Goal: Transaction & Acquisition: Purchase product/service

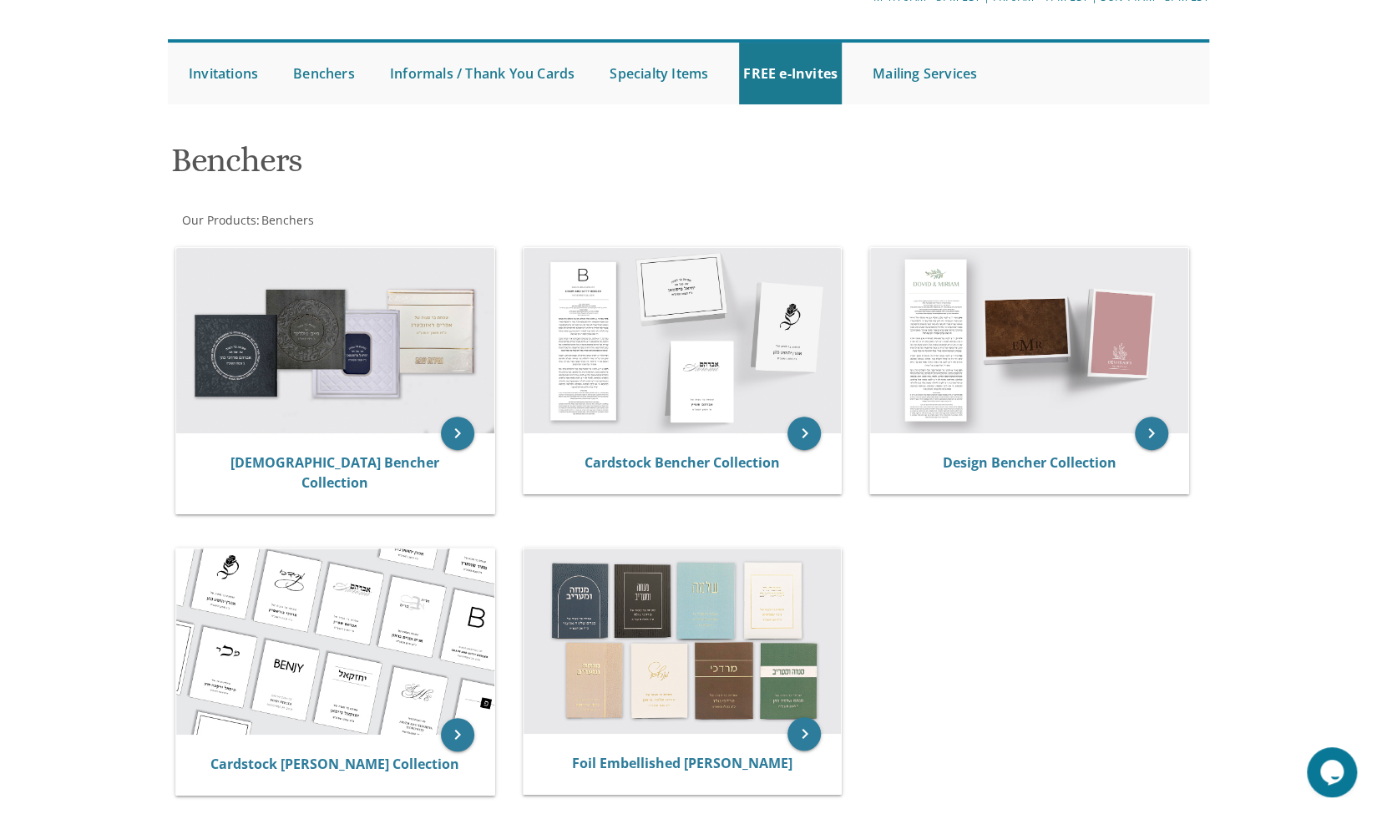
scroll to position [123, 0]
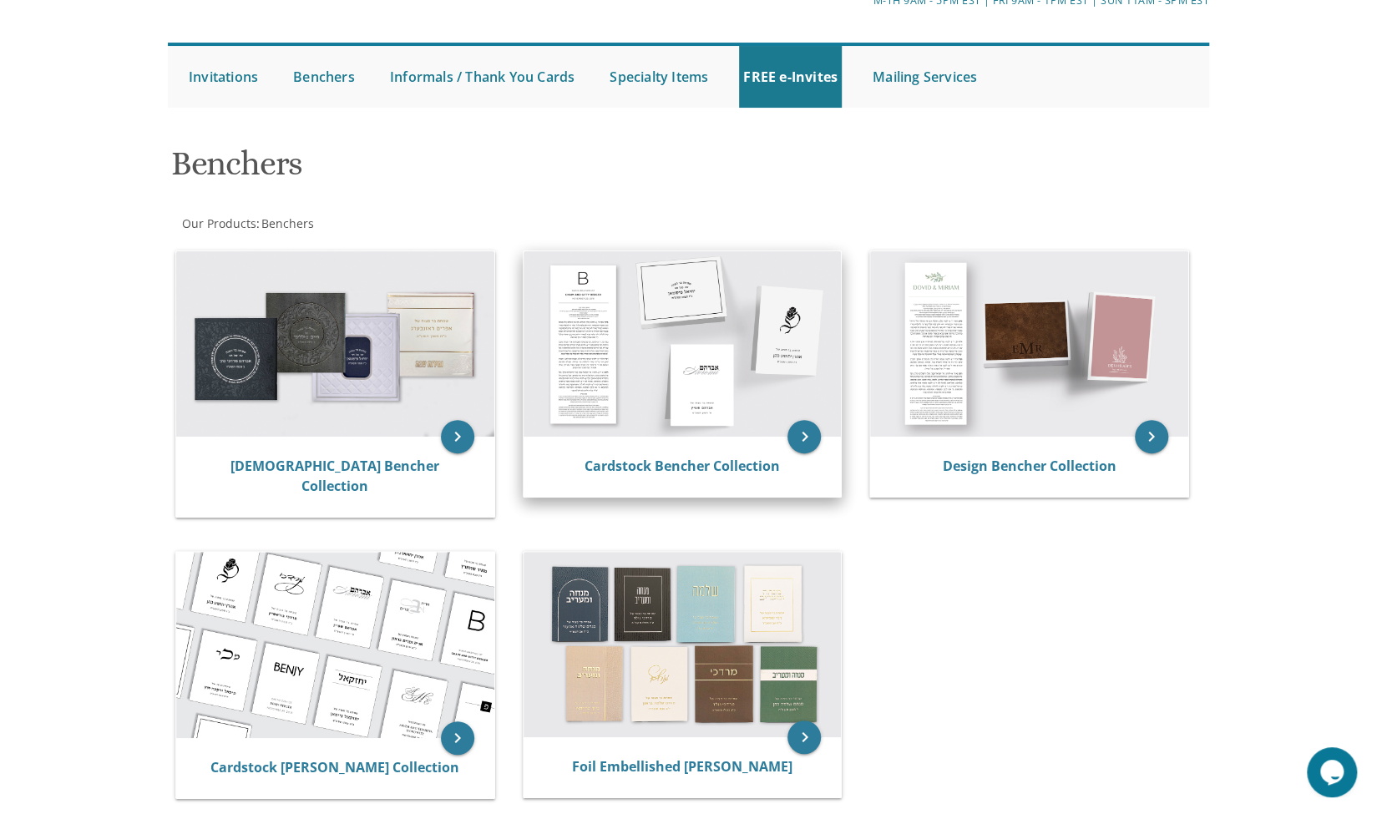
click at [683, 361] on img at bounding box center [682, 343] width 318 height 185
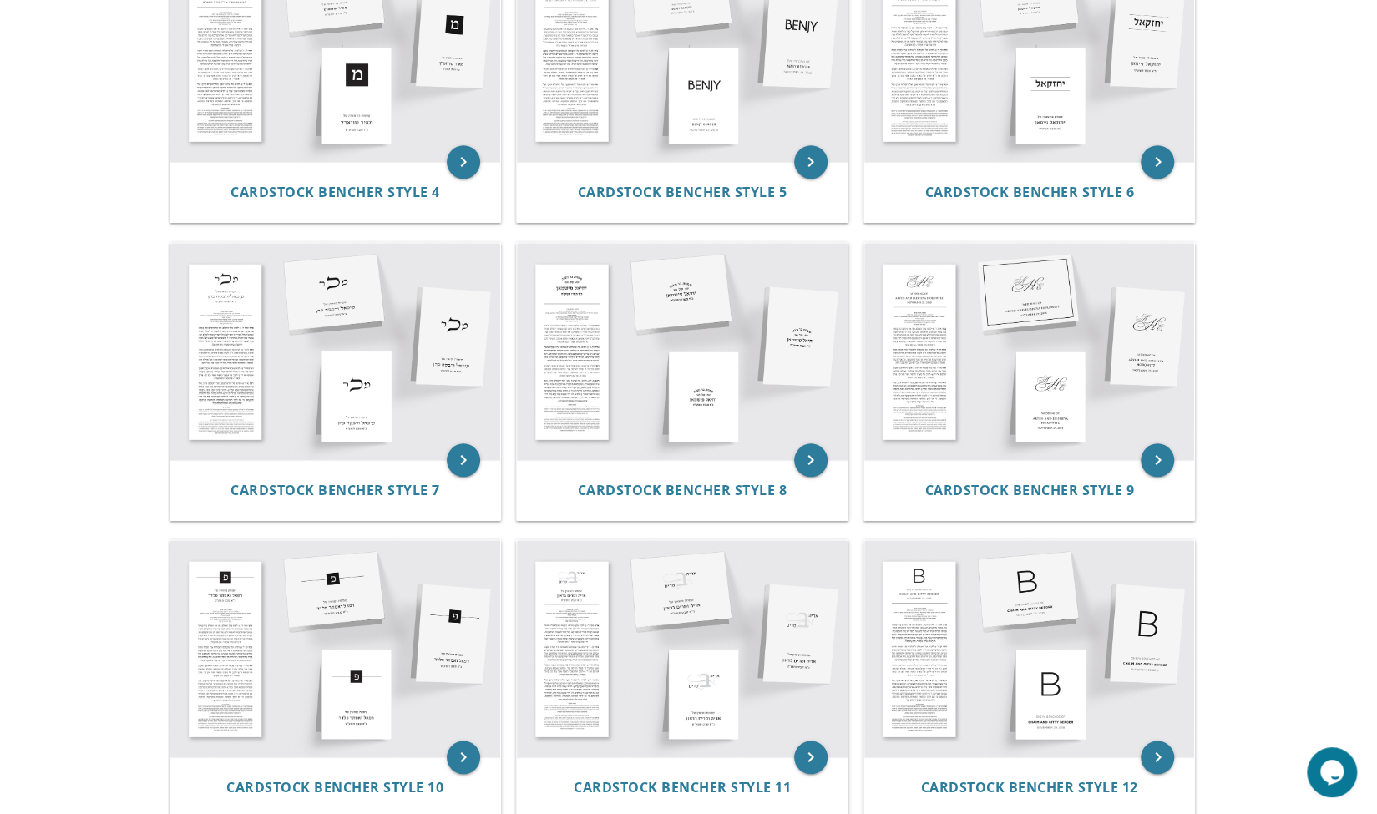
scroll to position [867, 0]
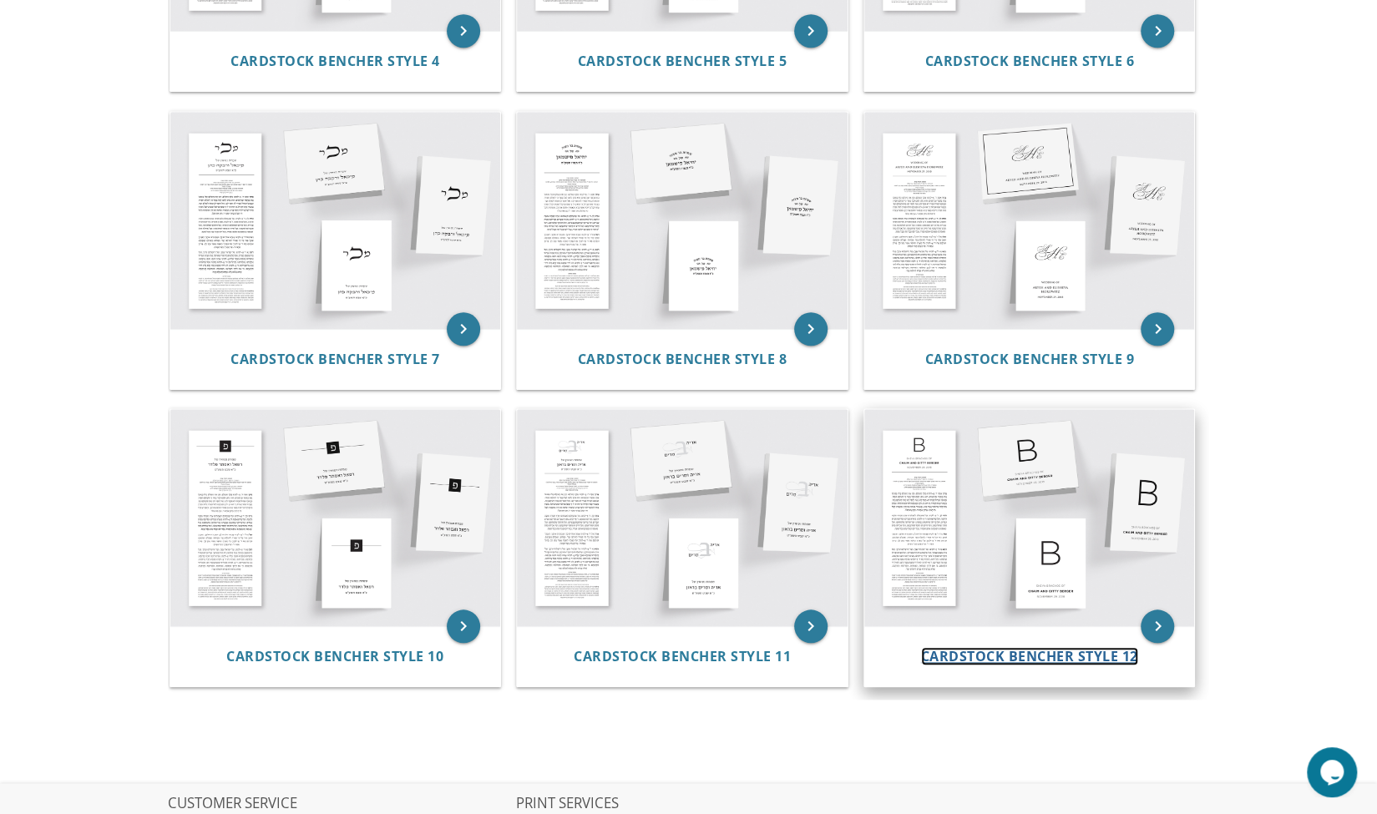
click at [1044, 660] on span "Cardstock Bencher Style 12" at bounding box center [1029, 656] width 217 height 18
click at [1151, 620] on icon "keyboard_arrow_right" at bounding box center [1157, 625] width 33 height 33
click at [1149, 629] on icon "keyboard_arrow_right" at bounding box center [1157, 625] width 33 height 33
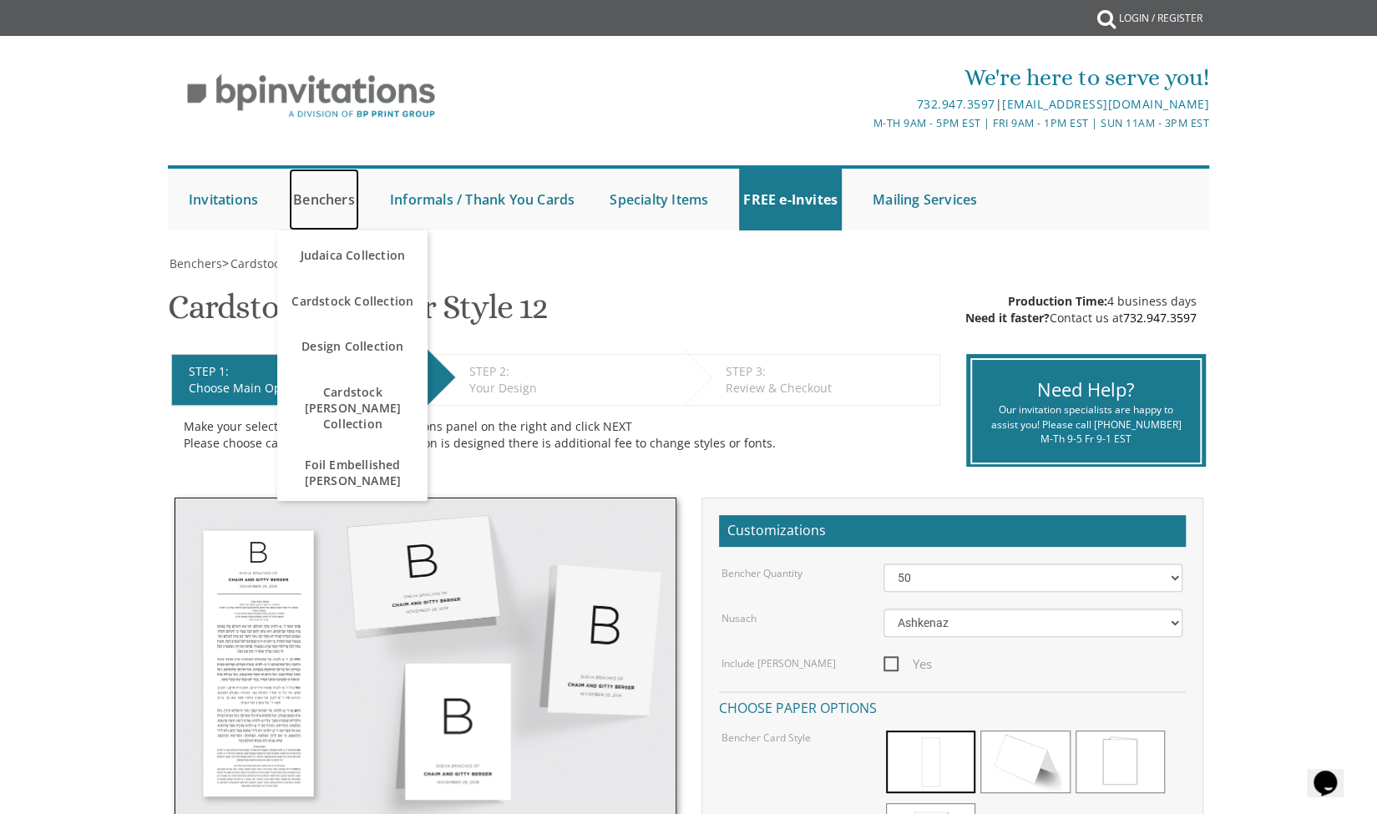
click at [324, 205] on link "Benchers" at bounding box center [324, 200] width 70 height 62
click at [326, 216] on link "Benchers" at bounding box center [324, 200] width 70 height 62
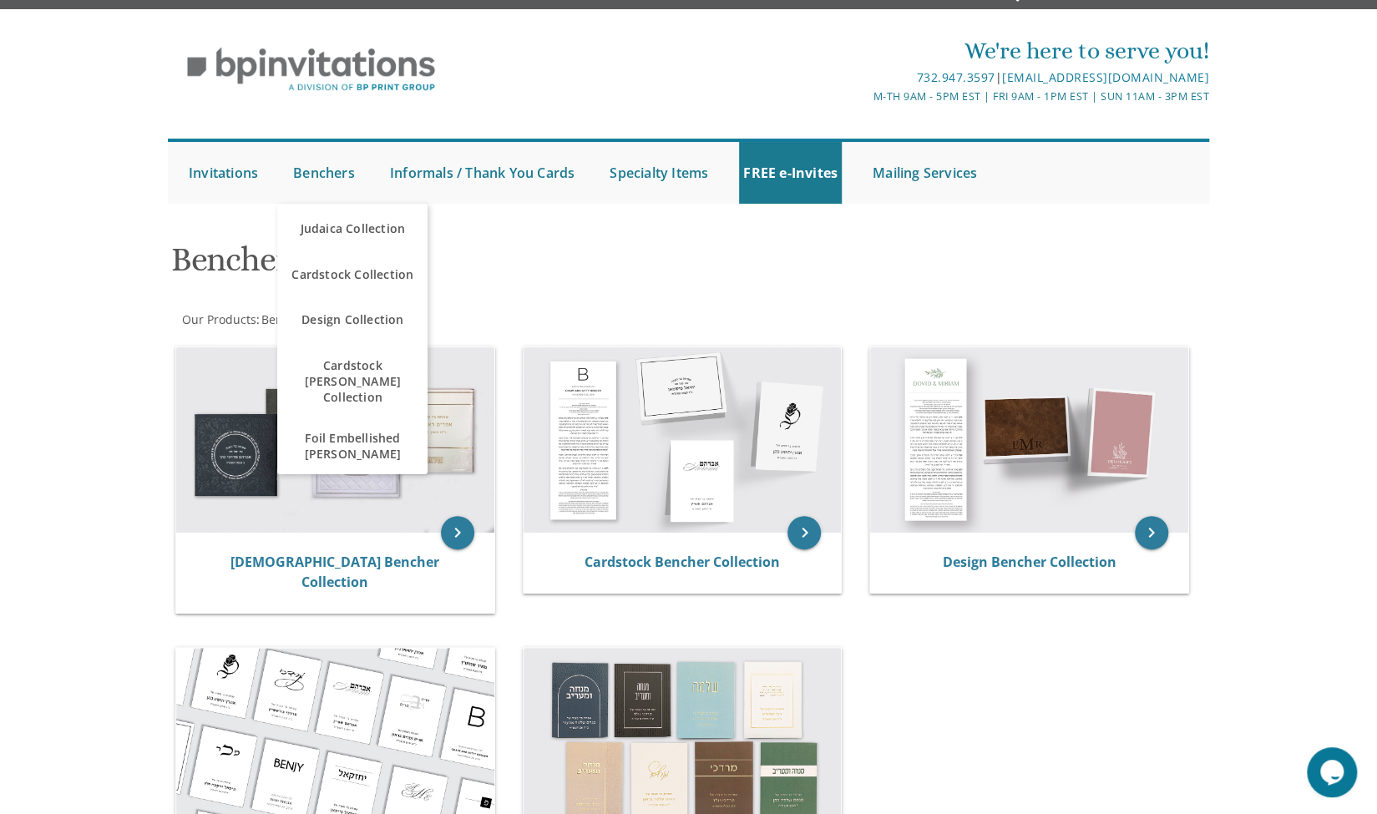
scroll to position [23, 0]
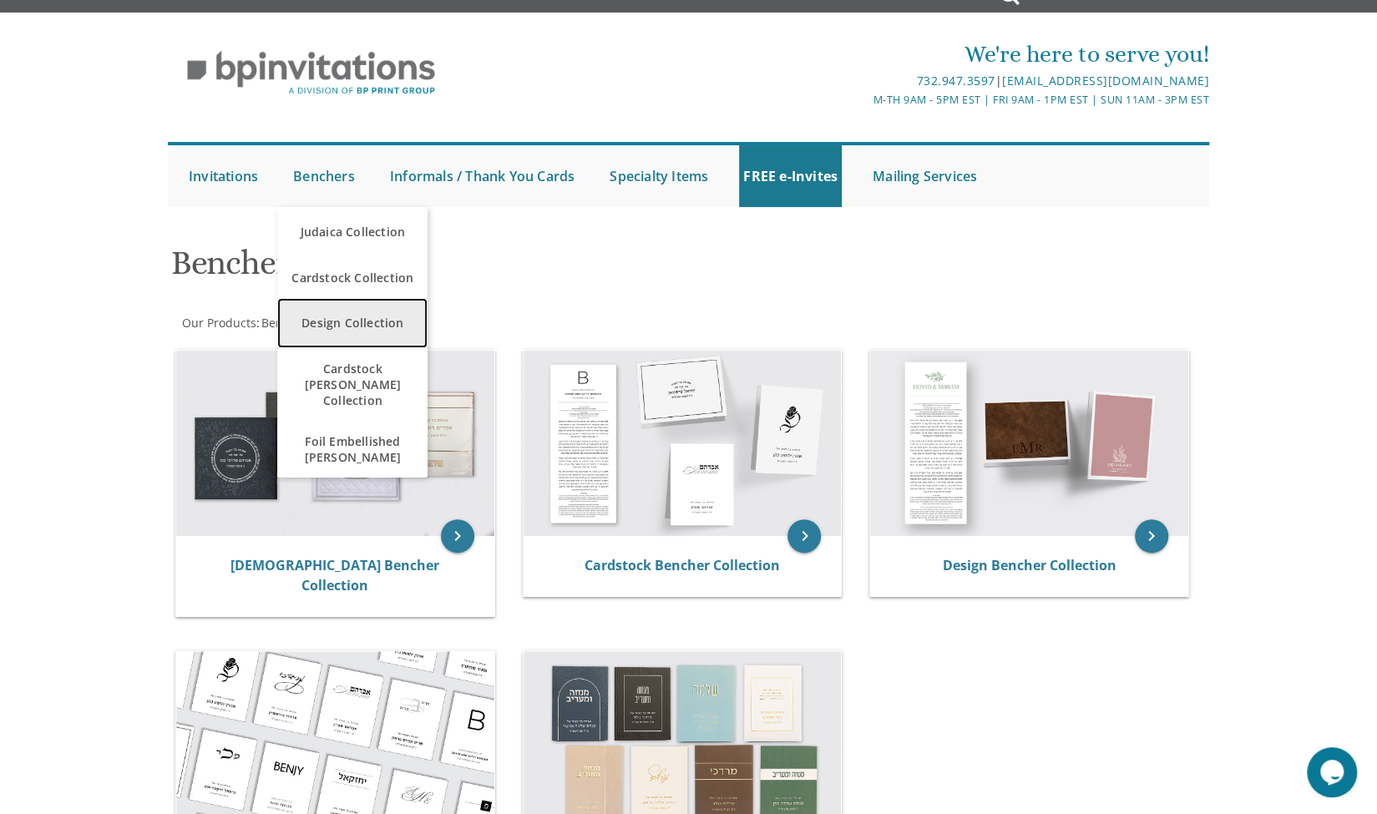
click at [391, 327] on link "Design Collection" at bounding box center [352, 323] width 150 height 50
click at [357, 331] on link "Design Collection" at bounding box center [352, 323] width 150 height 50
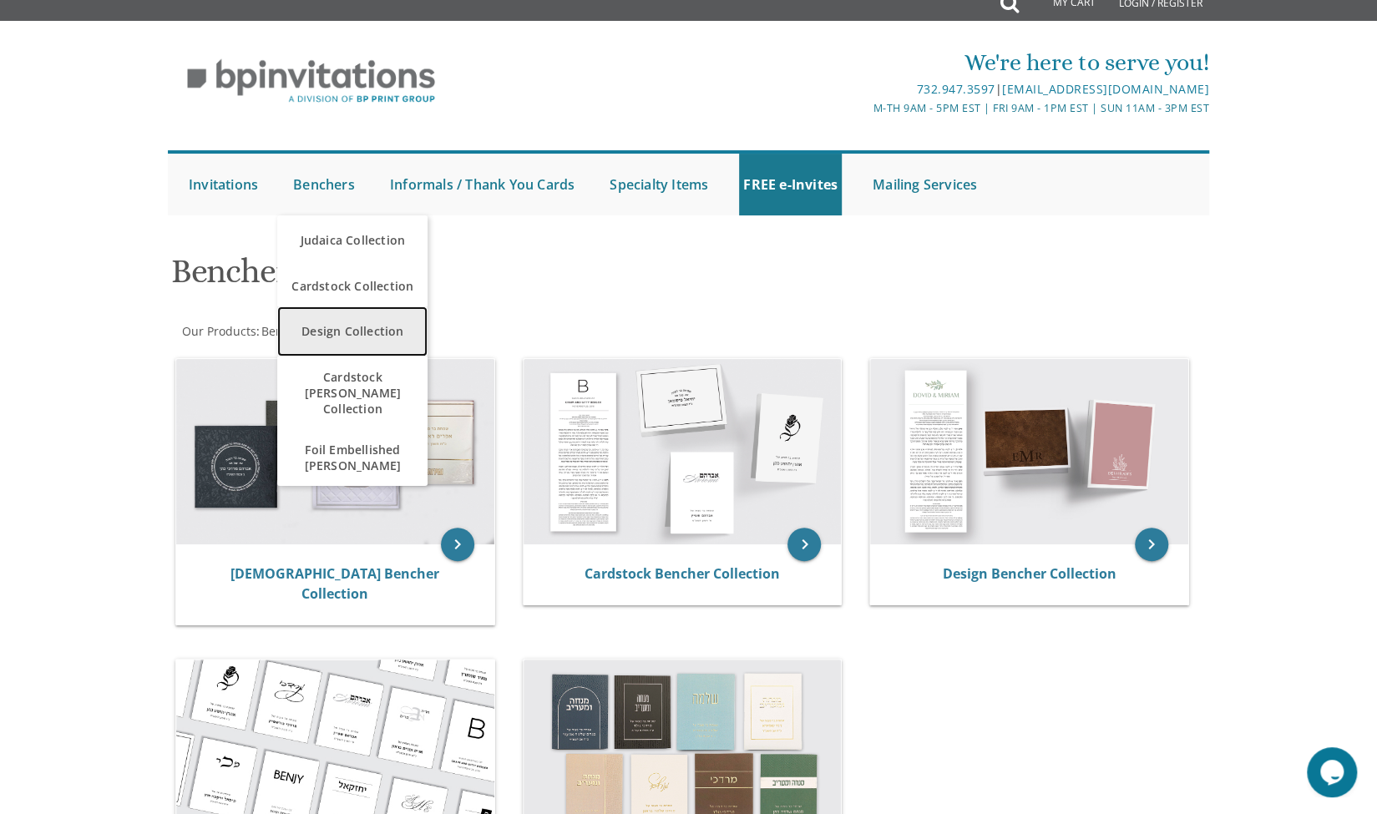
click at [357, 331] on link "Design Collection" at bounding box center [352, 331] width 150 height 50
click at [357, 329] on link "Design Collection" at bounding box center [352, 331] width 150 height 50
click at [357, 335] on link "Design Collection" at bounding box center [352, 331] width 150 height 50
click at [371, 273] on span "Cardstock Collection" at bounding box center [352, 286] width 142 height 33
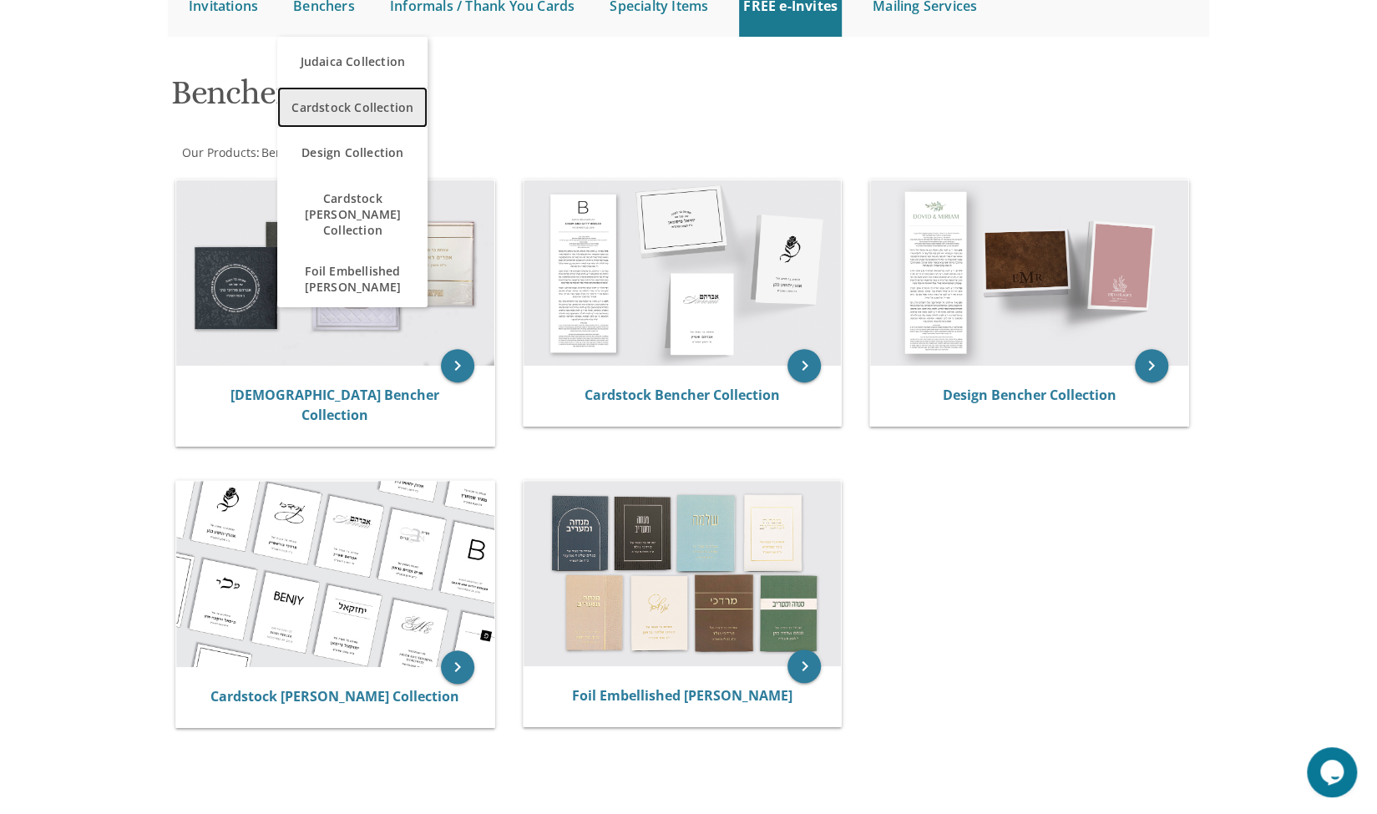
scroll to position [195, 0]
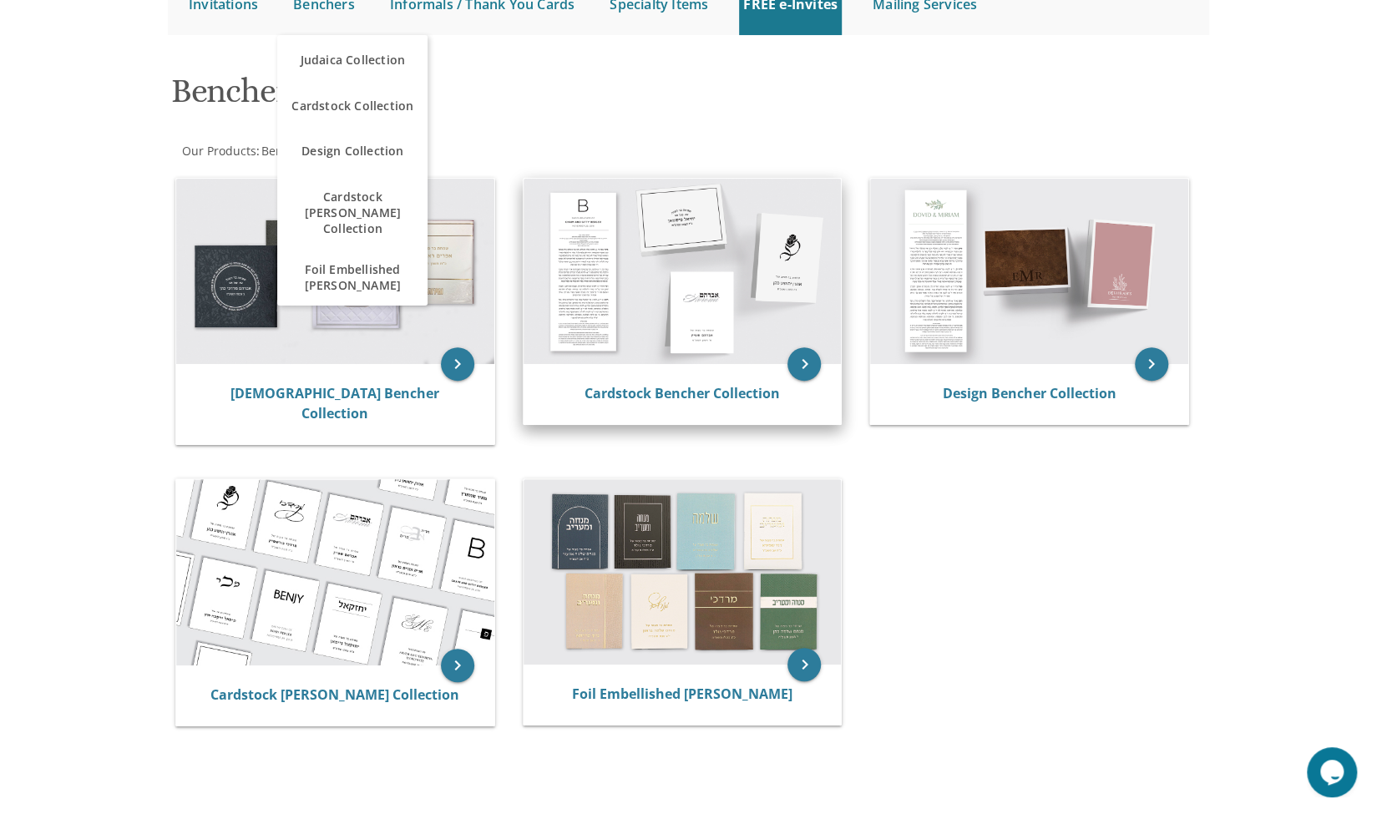
click at [619, 264] on img at bounding box center [682, 271] width 318 height 185
click at [618, 259] on img at bounding box center [682, 271] width 318 height 185
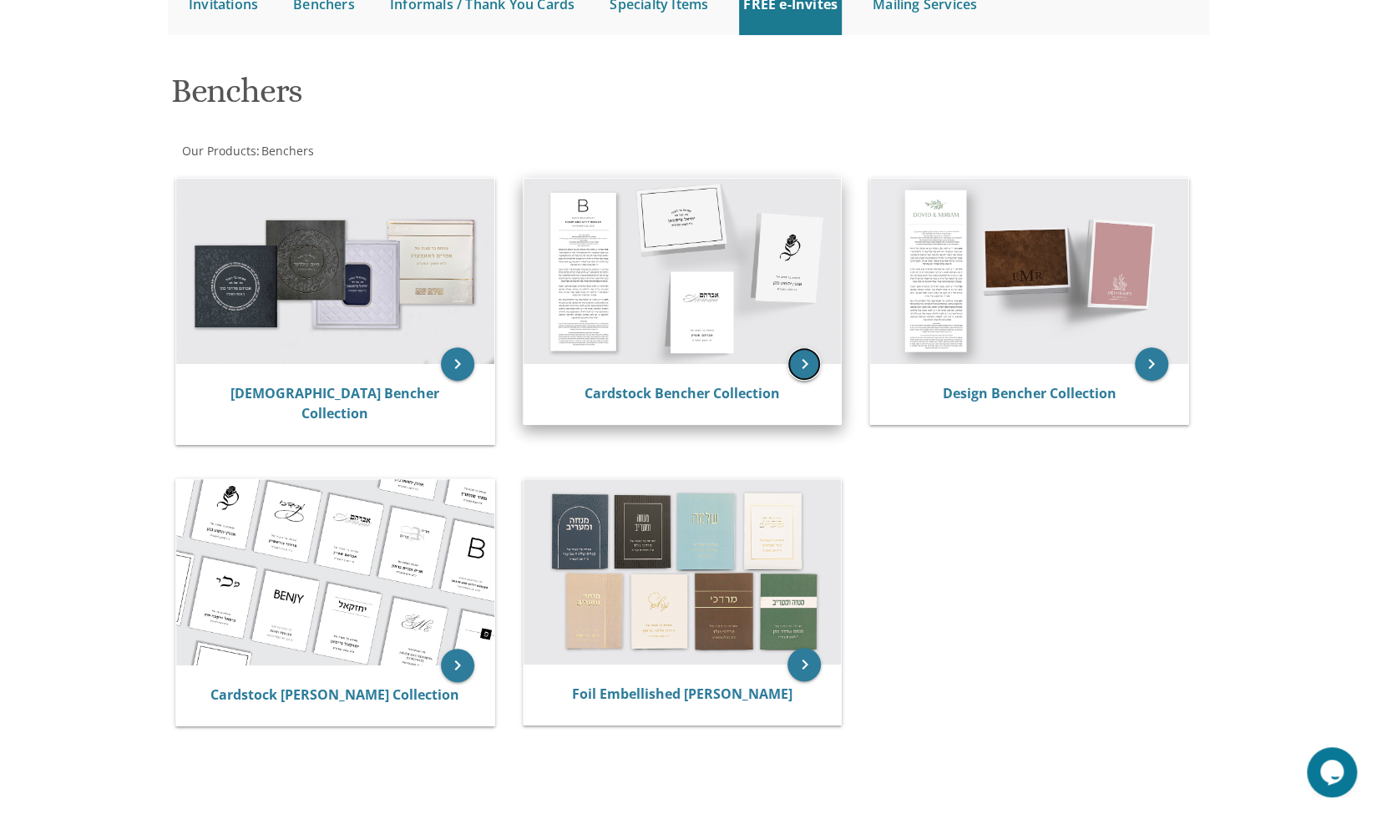
click at [819, 367] on icon "keyboard_arrow_right" at bounding box center [803, 363] width 33 height 33
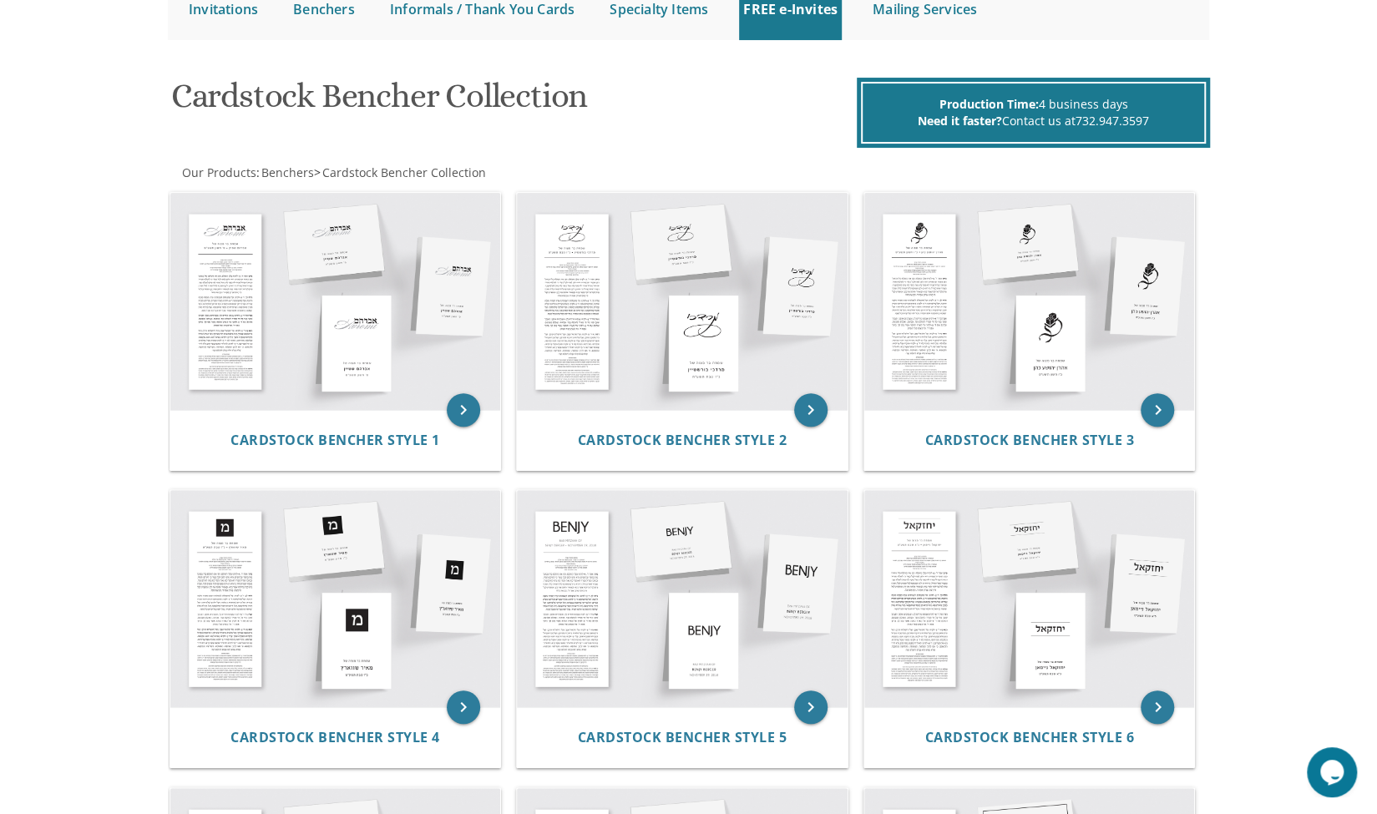
scroll to position [190, 0]
